Goal: Communication & Community: Answer question/provide support

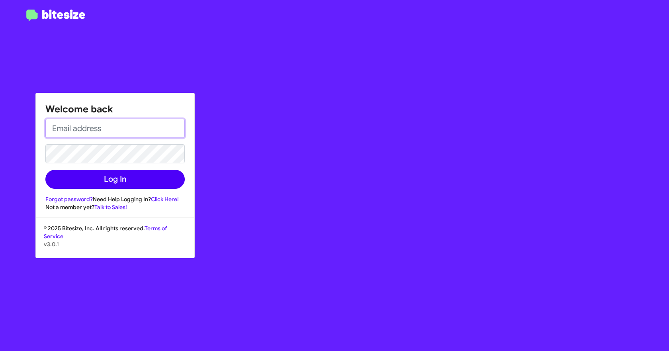
type input "[EMAIL_ADDRESS][DOMAIN_NAME]"
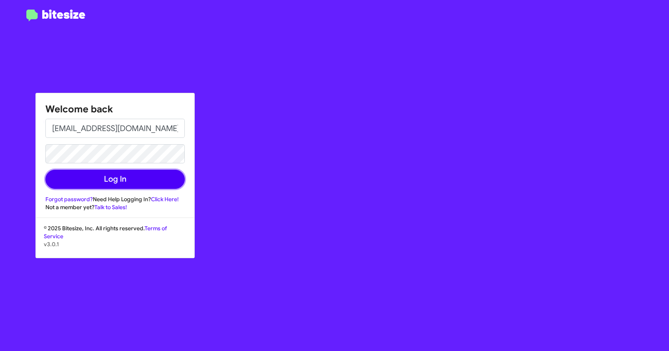
click at [161, 180] on button "Log In" at bounding box center [114, 179] width 139 height 19
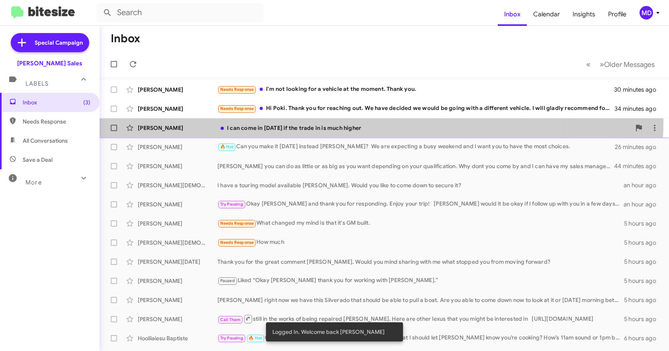
click at [309, 121] on div "[PERSON_NAME] I can come in [DATE] if the trade in is much higher an hour ago" at bounding box center [384, 128] width 557 height 16
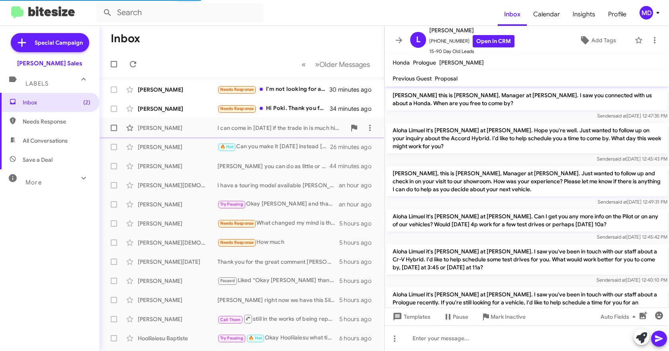
scroll to position [62, 0]
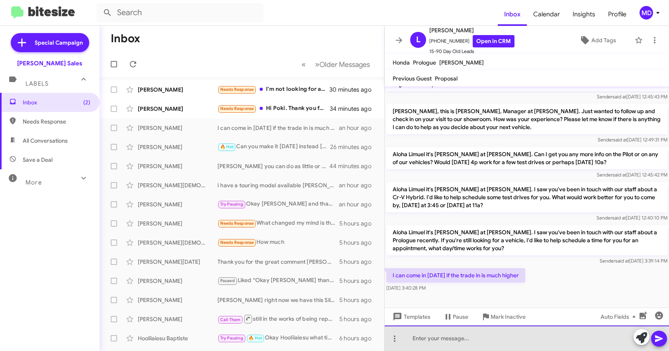
click at [473, 335] on div at bounding box center [527, 338] width 284 height 25
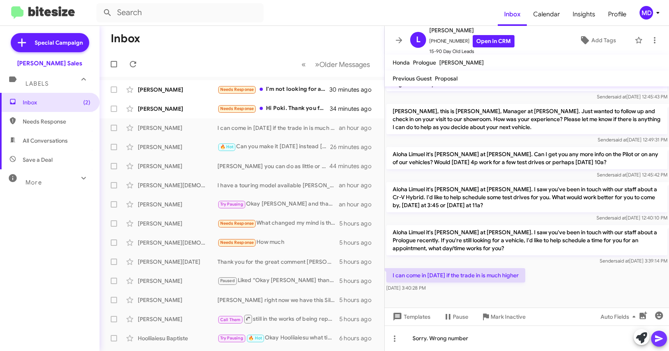
click at [659, 338] on icon at bounding box center [659, 338] width 8 height 7
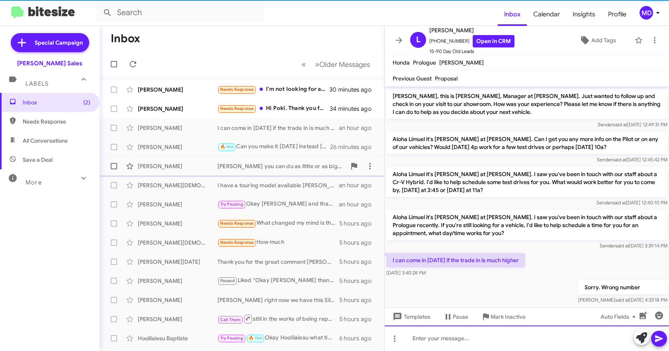
scroll to position [91, 0]
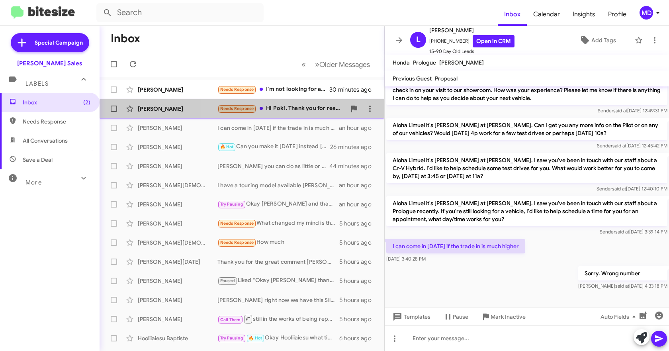
click at [278, 107] on div "Needs Response Hi [PERSON_NAME]. Thank you for reaching out. We have decided we…" at bounding box center [282, 108] width 129 height 9
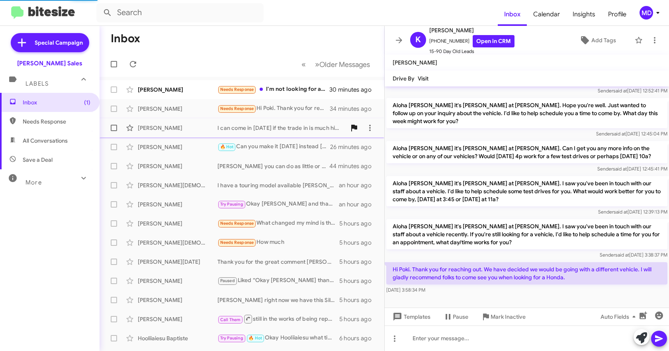
scroll to position [41, 0]
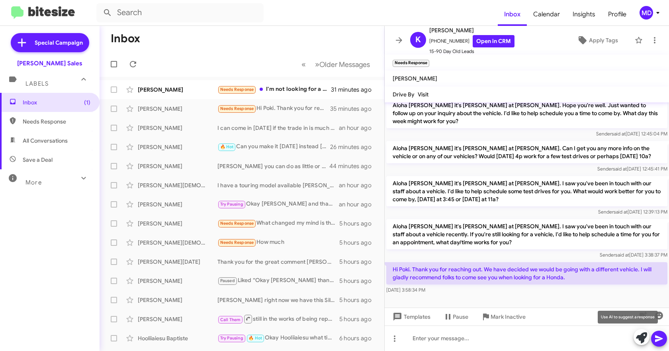
click at [640, 335] on icon at bounding box center [641, 337] width 11 height 11
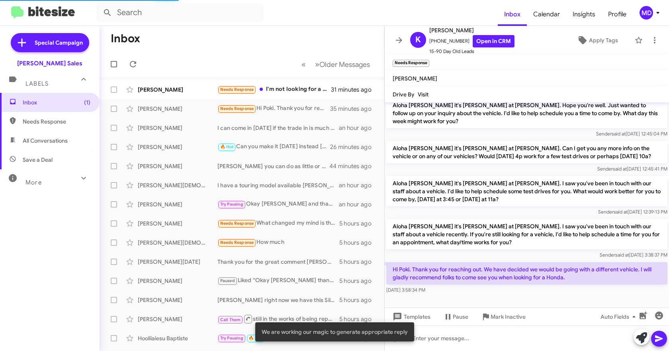
scroll to position [91, 0]
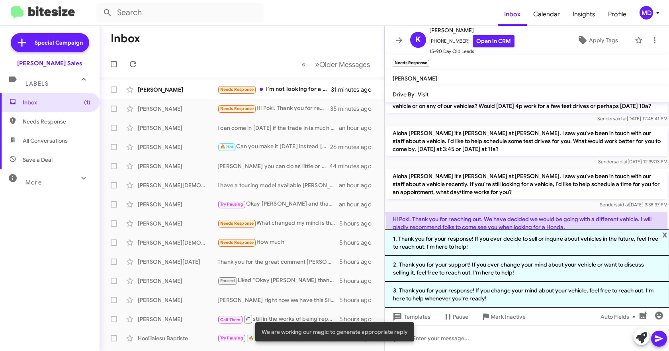
click at [527, 296] on li "3. Thank you for your response! If you change your mind about your vehicle, fee…" at bounding box center [527, 295] width 284 height 26
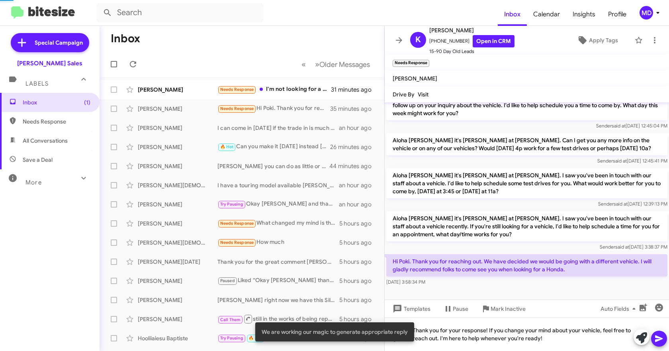
scroll to position [49, 0]
click at [659, 337] on icon at bounding box center [660, 339] width 10 height 10
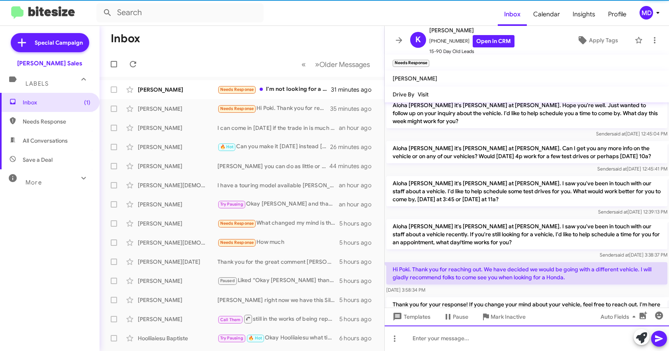
scroll to position [78, 0]
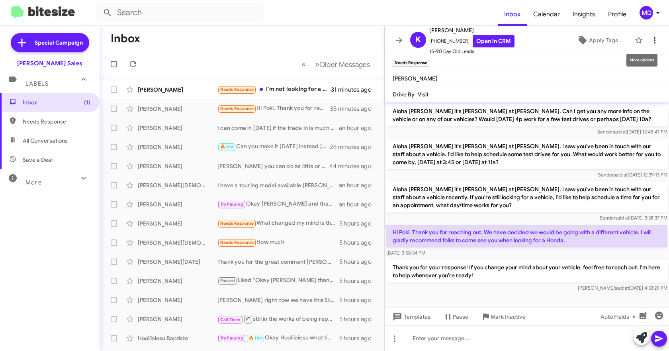
click at [651, 42] on icon at bounding box center [655, 40] width 10 height 10
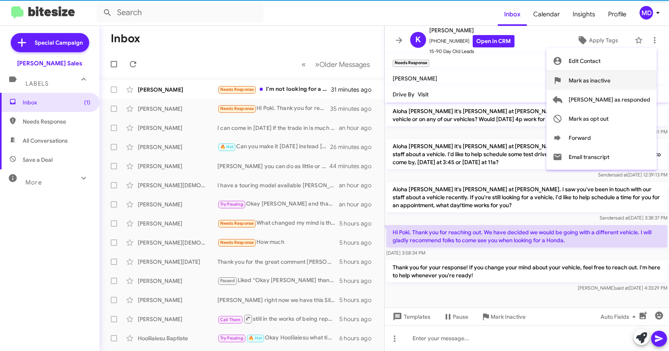
click at [611, 76] on span "Mark as inactive" at bounding box center [590, 80] width 42 height 19
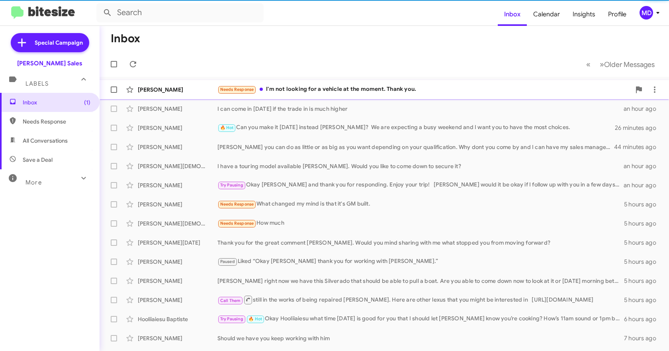
click at [396, 90] on div "Needs Response I'm not looking for a vehicle at the moment. Thank you." at bounding box center [425, 89] width 414 height 9
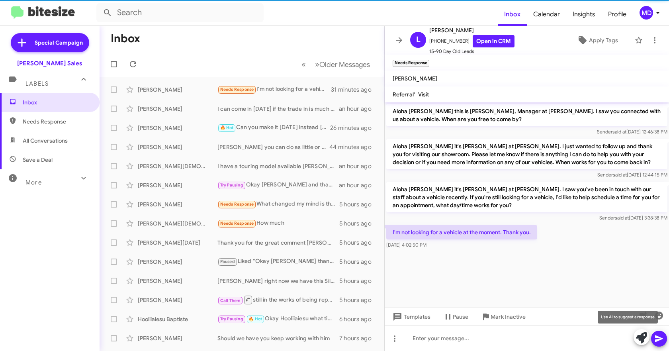
click at [641, 335] on icon at bounding box center [641, 337] width 11 height 11
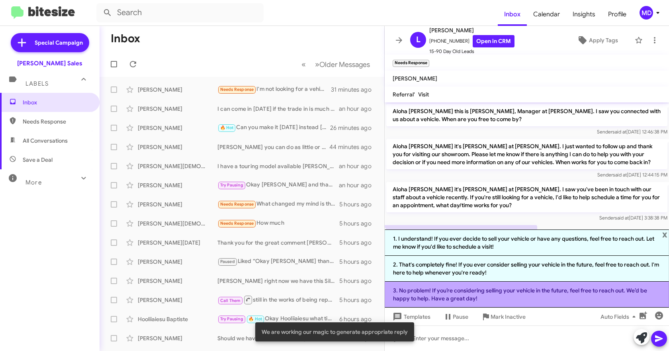
click at [462, 294] on li "3. No problem! If you’re considering selling your vehicle in the future, feel f…" at bounding box center [527, 295] width 284 height 26
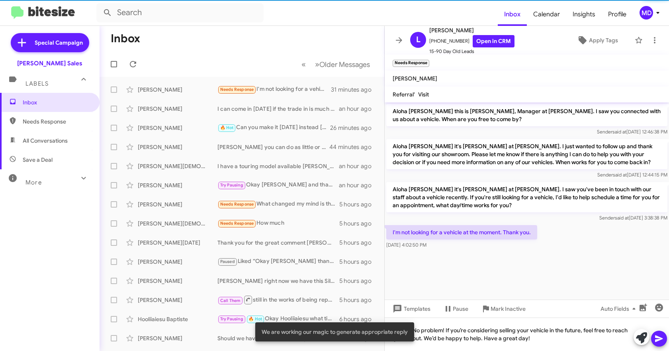
click at [659, 334] on span at bounding box center [660, 339] width 10 height 16
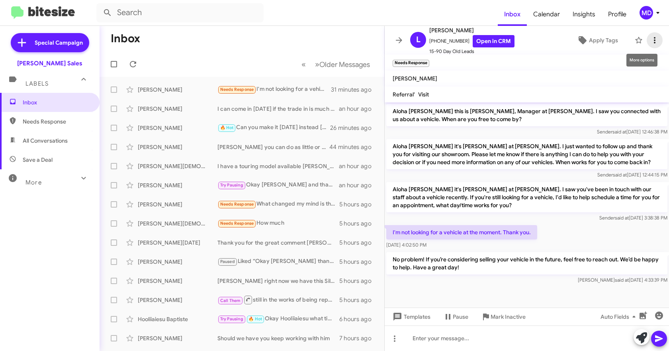
click at [650, 39] on icon at bounding box center [655, 40] width 10 height 10
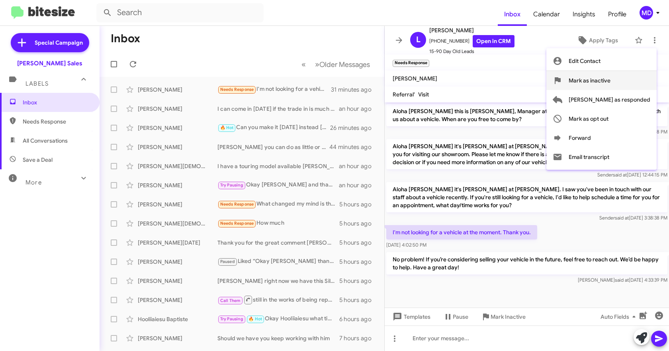
click at [611, 76] on span "Mark as inactive" at bounding box center [590, 80] width 42 height 19
